Goal: Entertainment & Leisure: Consume media (video, audio)

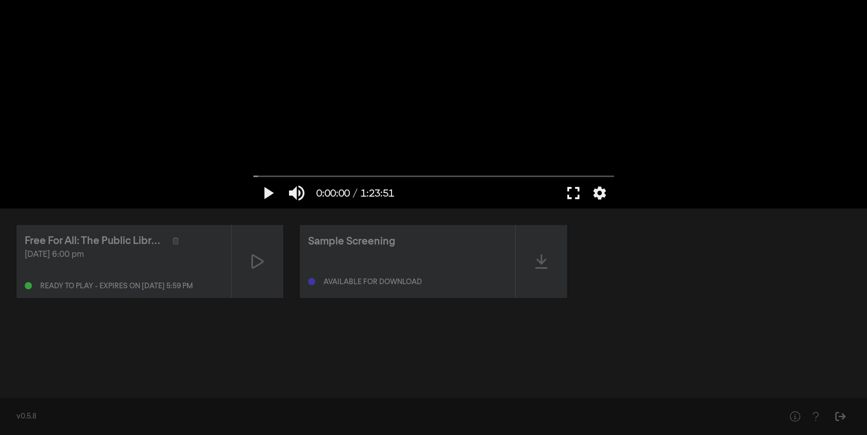
click at [570, 195] on button "fullscreen" at bounding box center [573, 193] width 29 height 31
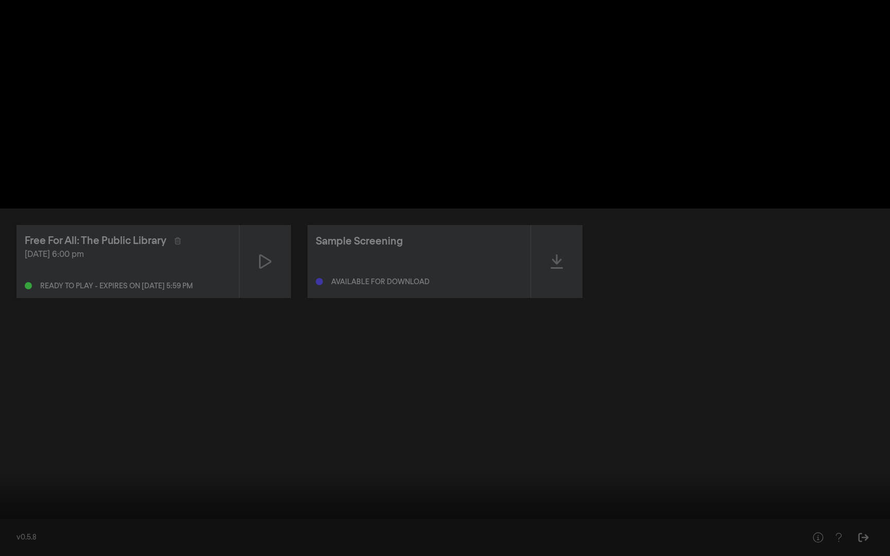
click at [841, 435] on button "fullscreen_exit" at bounding box center [843, 540] width 29 height 31
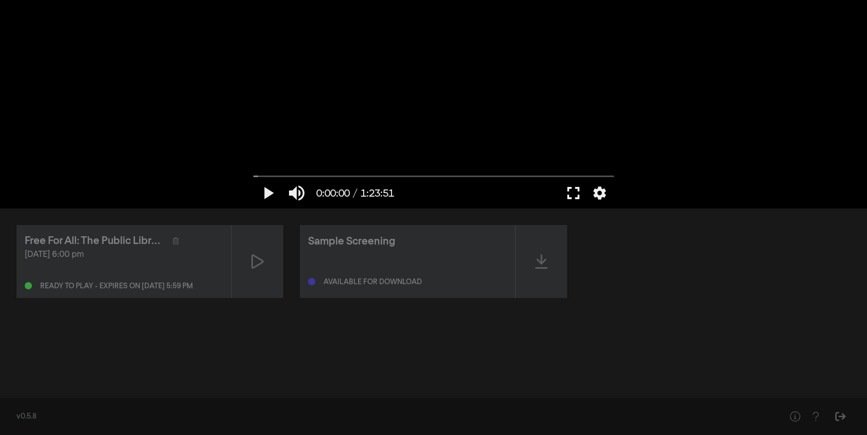
click at [577, 198] on button "fullscreen" at bounding box center [573, 193] width 29 height 31
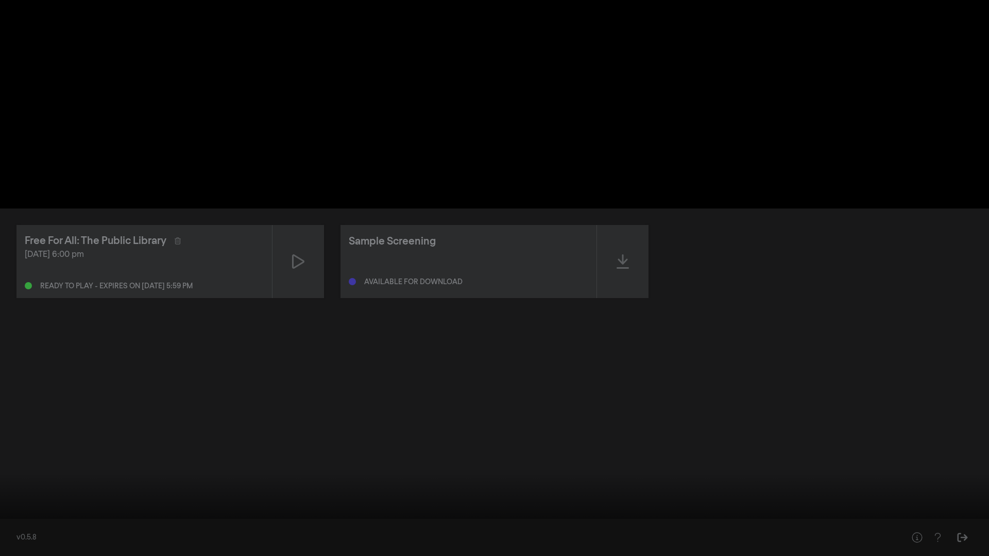
click at [866, 435] on button "fullscreen_exit" at bounding box center [942, 540] width 29 height 31
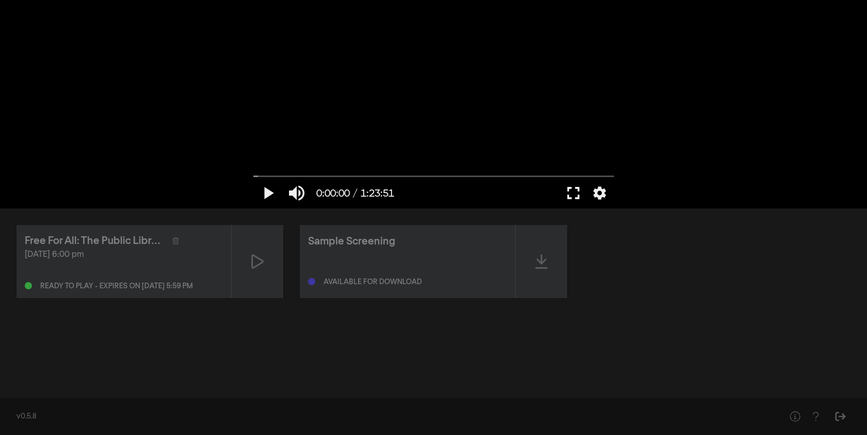
click at [572, 190] on button "fullscreen" at bounding box center [573, 193] width 29 height 31
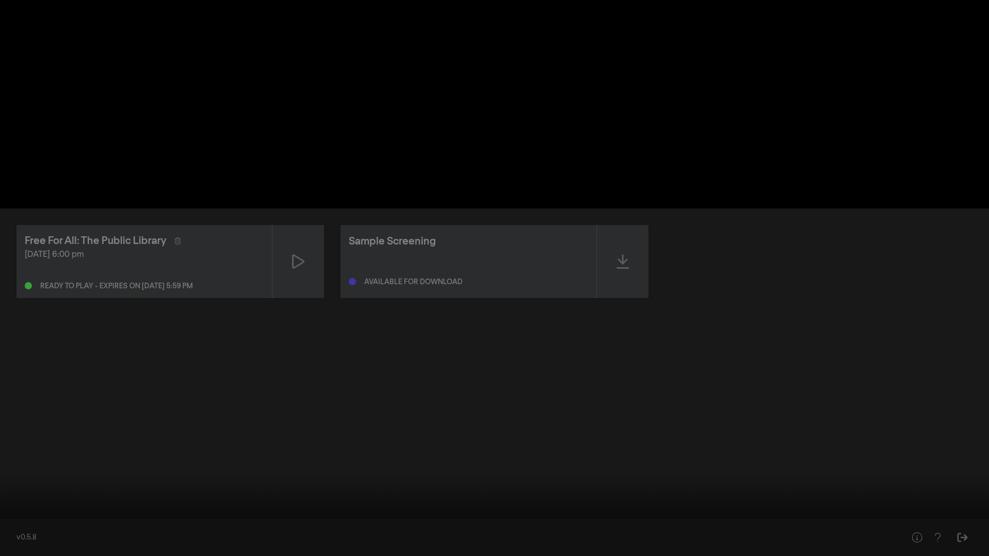
click at [33, 435] on input "Seek" at bounding box center [494, 524] width 978 height 6
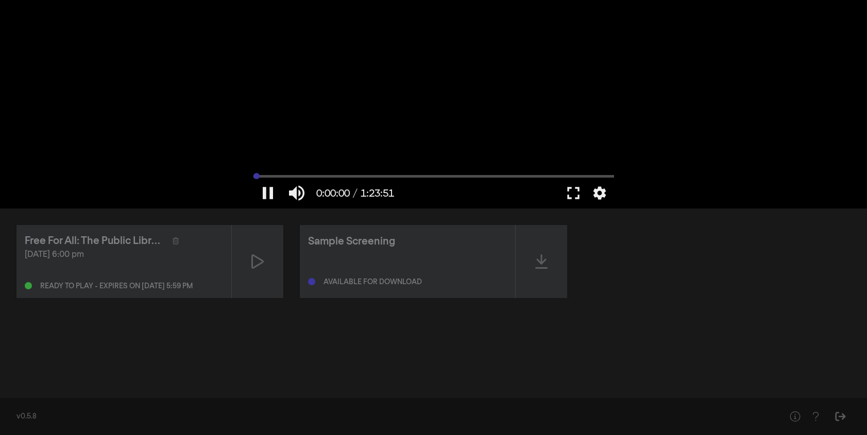
drag, startPoint x: 262, startPoint y: 175, endPoint x: 246, endPoint y: 175, distance: 16.5
click at [253, 175] on input "Seek" at bounding box center [433, 176] width 360 height 6
click at [266, 190] on button "play_arrow" at bounding box center [267, 193] width 29 height 31
click at [266, 190] on button "pause" at bounding box center [267, 193] width 29 height 31
click at [266, 190] on button "play_arrow" at bounding box center [267, 193] width 29 height 31
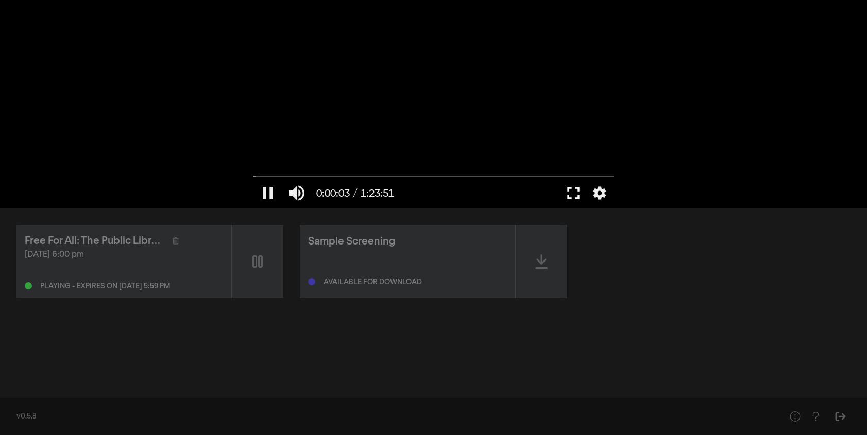
click at [565, 194] on button "fullscreen" at bounding box center [573, 193] width 29 height 31
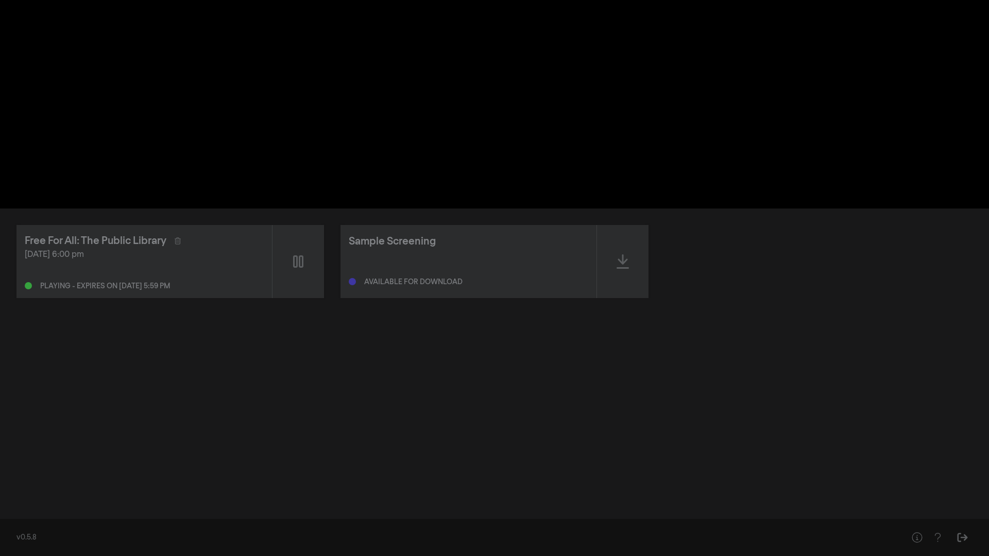
click at [619, 178] on button "fullscreen_exit" at bounding box center [633, 193] width 29 height 31
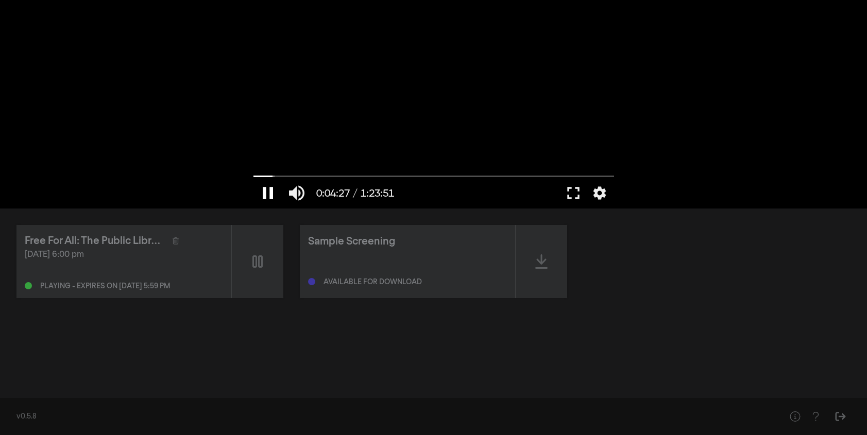
click at [265, 187] on button "pause" at bounding box center [267, 193] width 29 height 31
click at [576, 191] on button "fullscreen" at bounding box center [573, 193] width 29 height 31
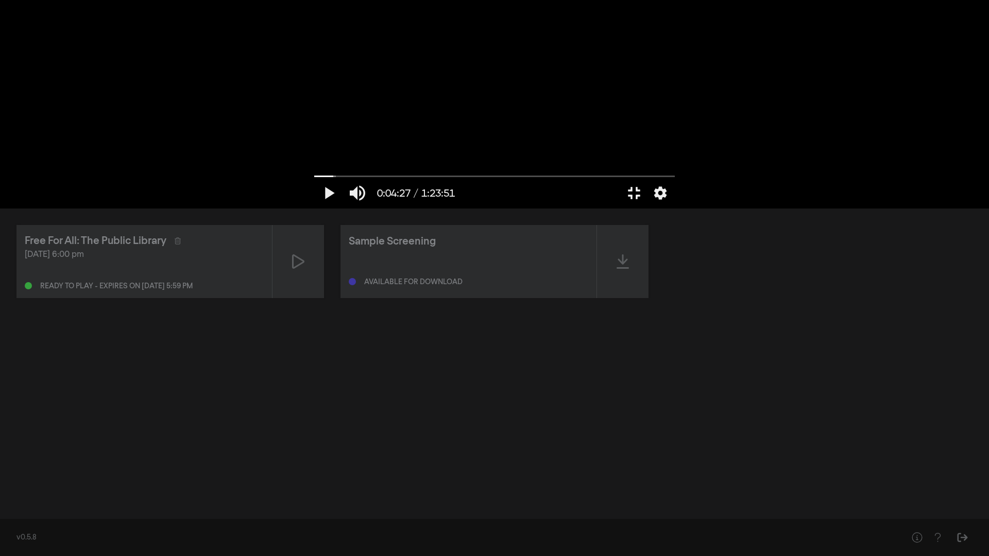
click at [619, 178] on button "fullscreen_exit" at bounding box center [633, 193] width 29 height 31
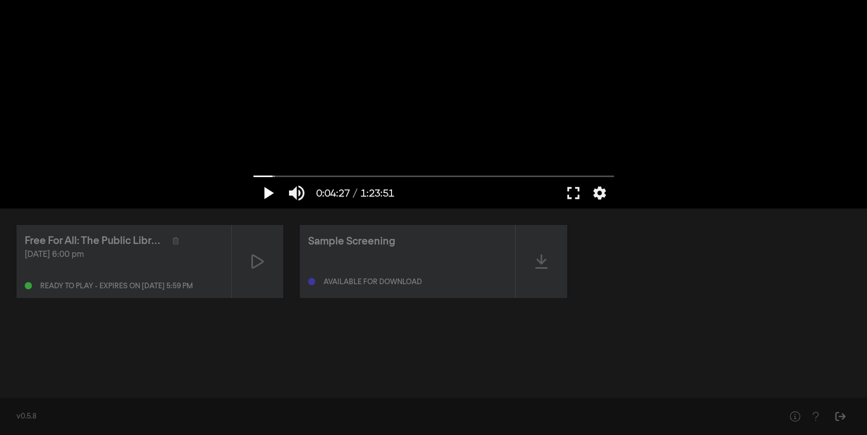
click at [269, 192] on button "play_arrow" at bounding box center [267, 193] width 29 height 31
click at [572, 187] on button "fullscreen" at bounding box center [573, 193] width 29 height 31
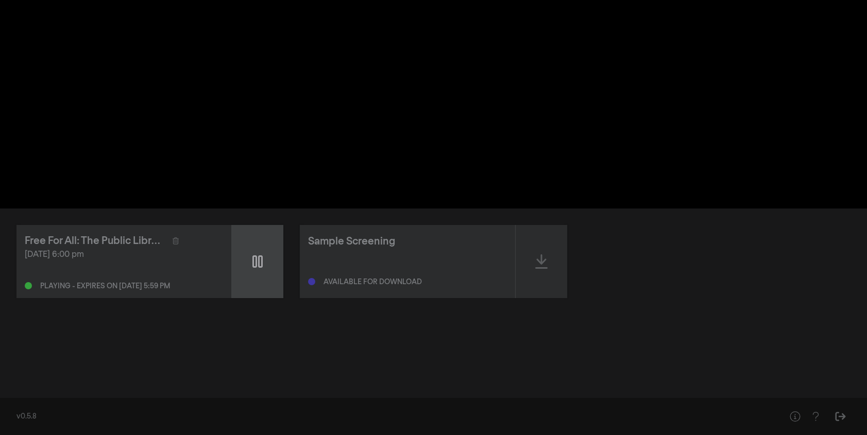
click at [275, 265] on div at bounding box center [257, 261] width 51 height 73
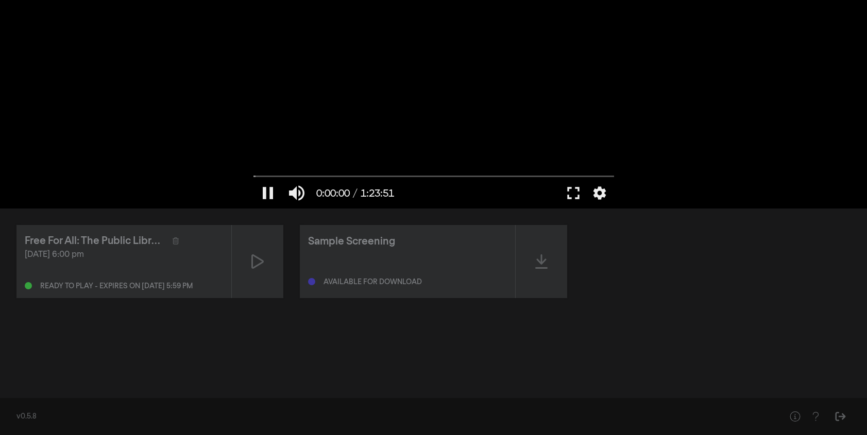
drag, startPoint x: 321, startPoint y: 176, endPoint x: 234, endPoint y: 160, distance: 89.1
type input "0"
click at [253, 174] on input "Seek" at bounding box center [433, 177] width 360 height 6
